Goal: Information Seeking & Learning: Learn about a topic

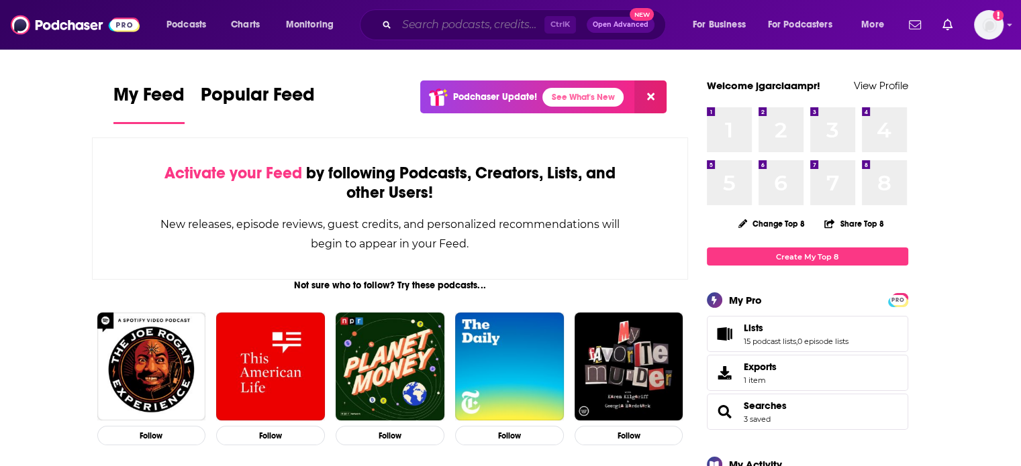
click at [496, 31] on input "Search podcasts, credits, & more..." at bounding box center [471, 24] width 148 height 21
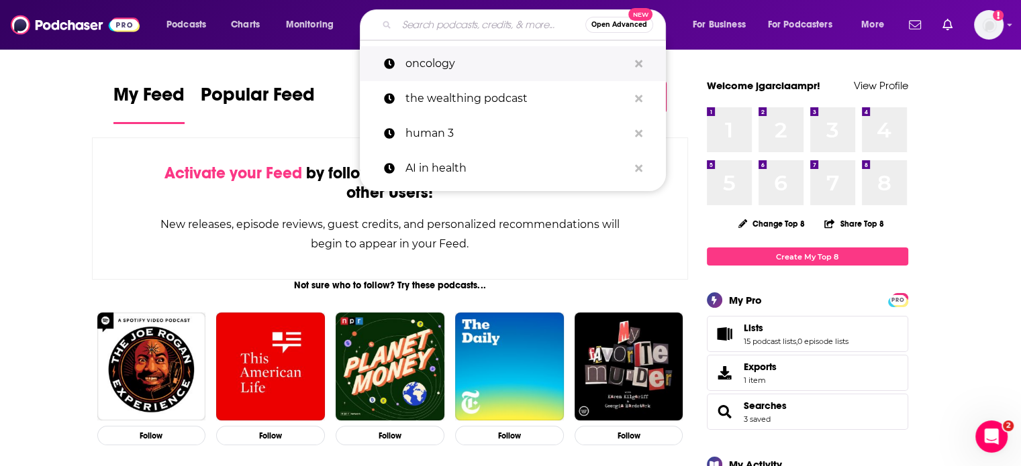
click at [464, 64] on p "oncology" at bounding box center [516, 63] width 223 height 35
type input "oncology"
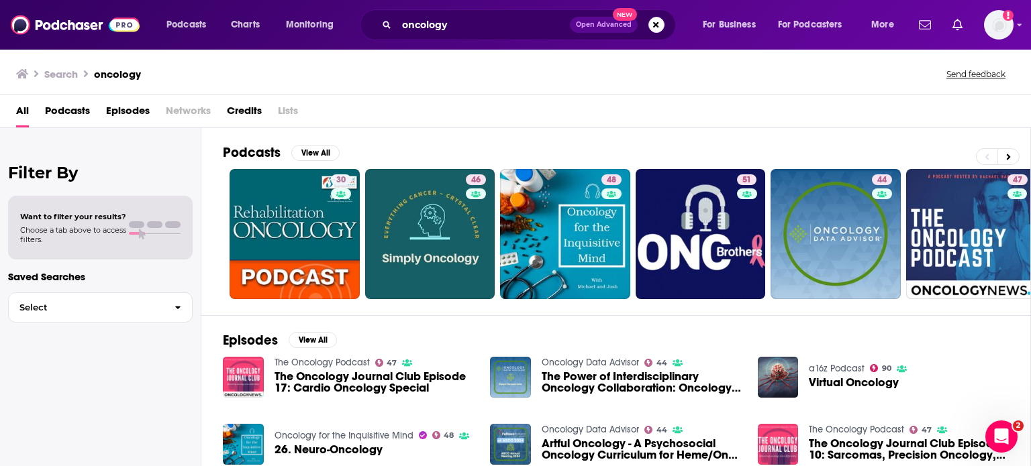
click at [66, 108] on span "Podcasts" at bounding box center [67, 114] width 45 height 28
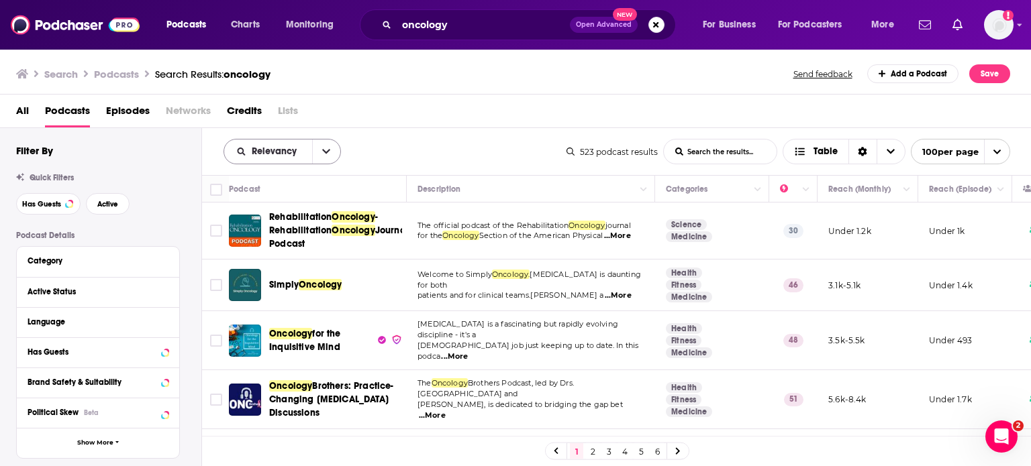
click at [322, 152] on icon "open menu" at bounding box center [326, 151] width 8 height 9
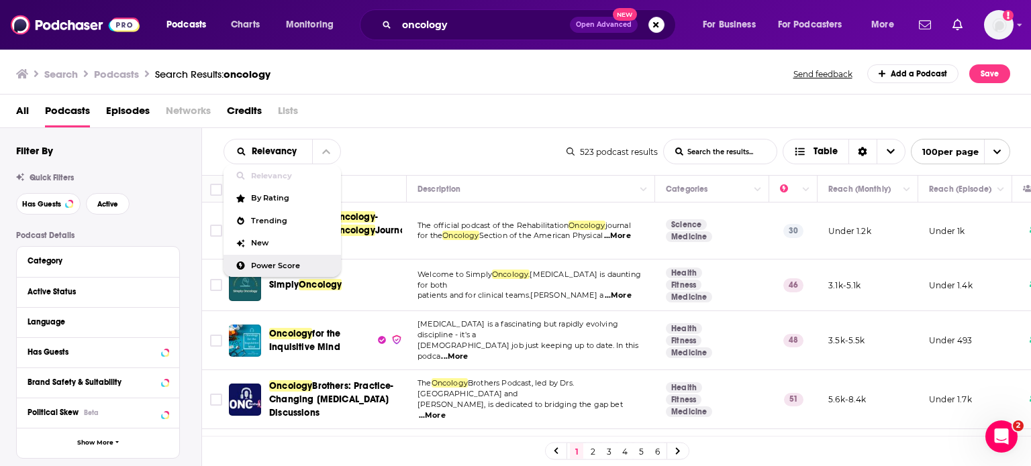
click at [295, 264] on span "Power Score" at bounding box center [290, 265] width 79 height 7
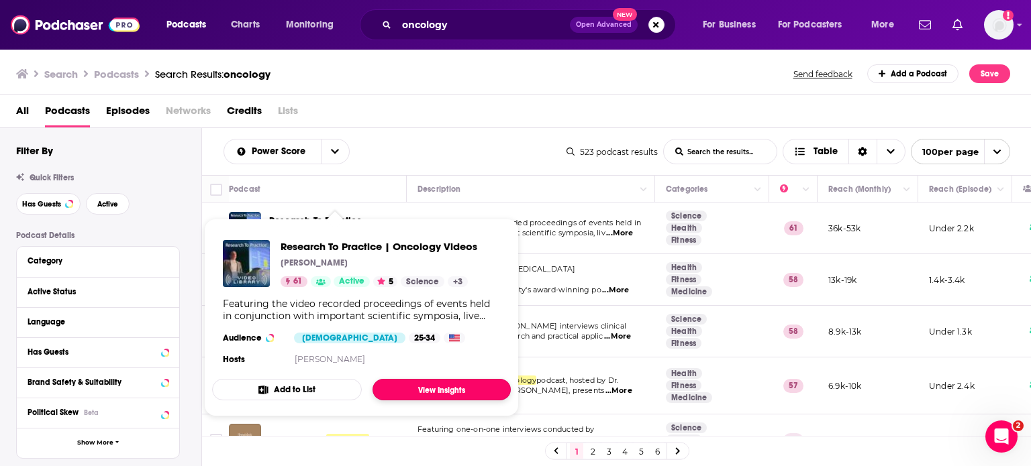
click at [423, 392] on link "View Insights" at bounding box center [442, 389] width 138 height 21
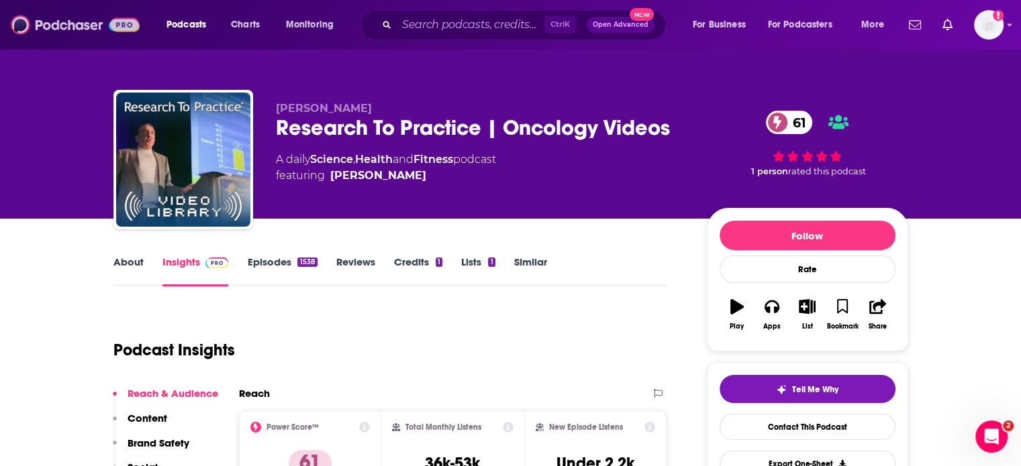
click at [63, 22] on img at bounding box center [75, 25] width 129 height 26
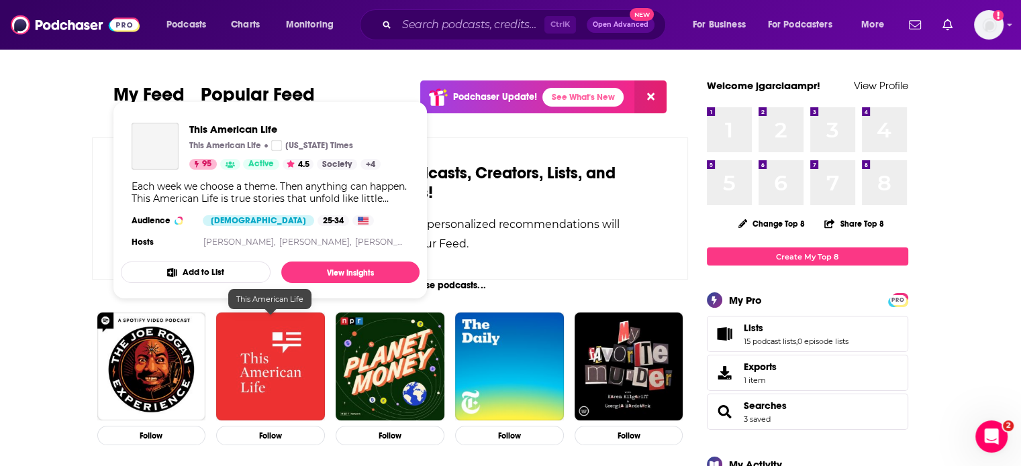
click at [251, 362] on img "This American Life" at bounding box center [270, 367] width 109 height 109
